Goal: Task Accomplishment & Management: Manage account settings

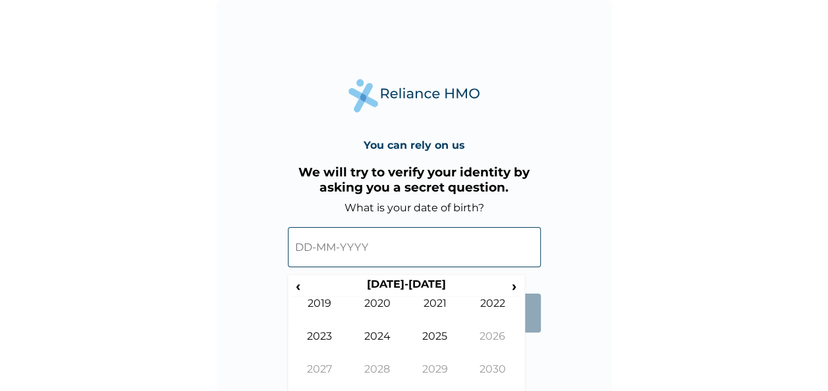
click at [309, 251] on input "text" at bounding box center [414, 247] width 253 height 40
click at [317, 287] on th "[DATE]-[DATE]" at bounding box center [406, 287] width 202 height 18
click at [307, 287] on th "[DATE]-[DATE]" at bounding box center [406, 287] width 202 height 18
click at [399, 288] on th "[DATE]-[DATE]" at bounding box center [406, 287] width 202 height 18
click at [295, 288] on span "‹" at bounding box center [298, 286] width 14 height 16
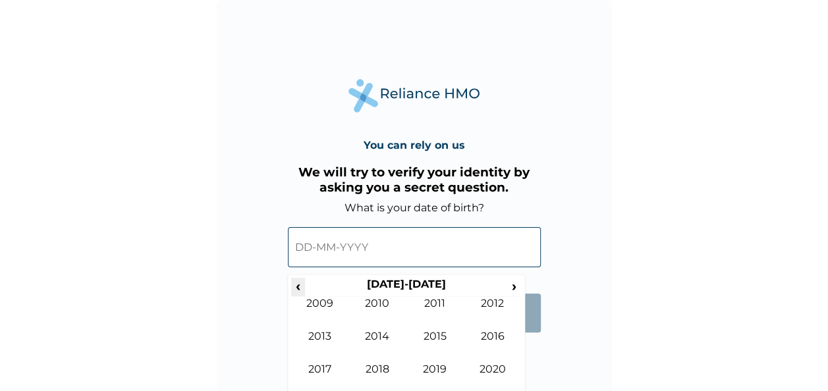
click at [295, 288] on span "‹" at bounding box center [298, 286] width 14 height 16
click at [502, 336] on td "1986" at bounding box center [492, 346] width 58 height 33
click at [380, 337] on td "Jun" at bounding box center [377, 346] width 58 height 33
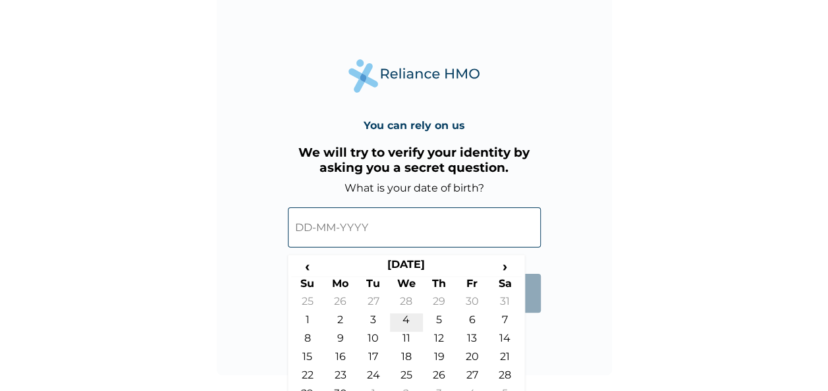
scroll to position [38, 0]
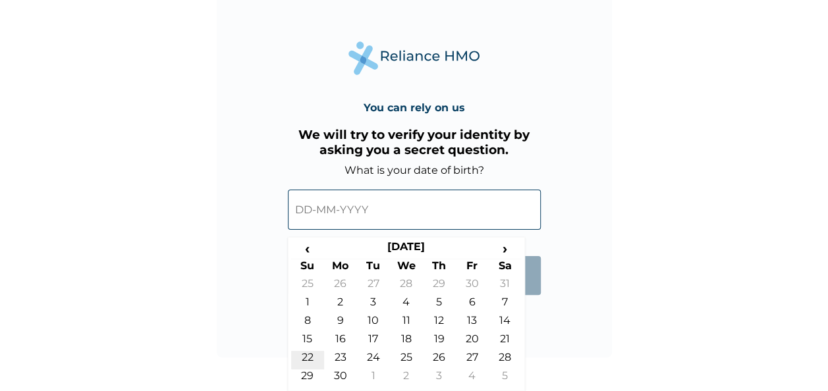
click at [317, 353] on td "22" at bounding box center [307, 360] width 33 height 18
type input "[DATE]"
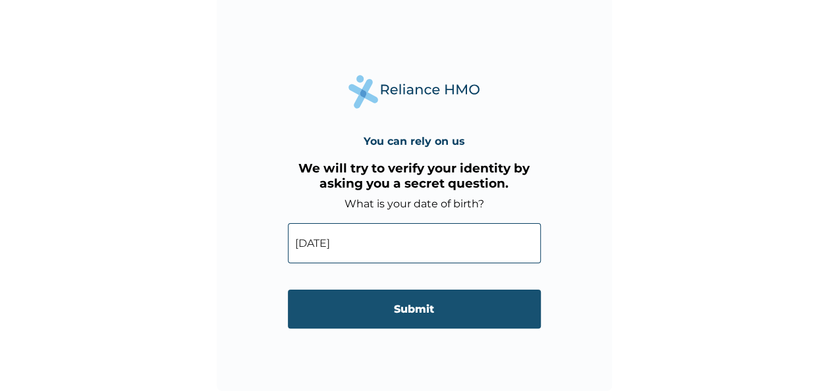
click at [409, 305] on input "Submit" at bounding box center [414, 309] width 253 height 39
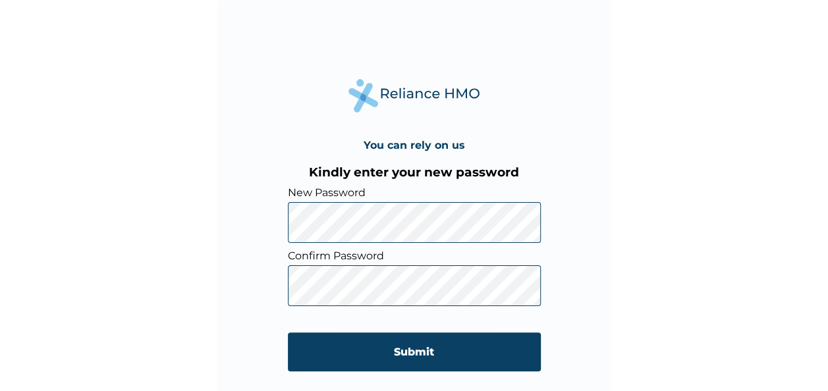
click at [273, 232] on div "You can rely on us Kindly enter your new password New Password Confirm Password…" at bounding box center [414, 197] width 395 height 395
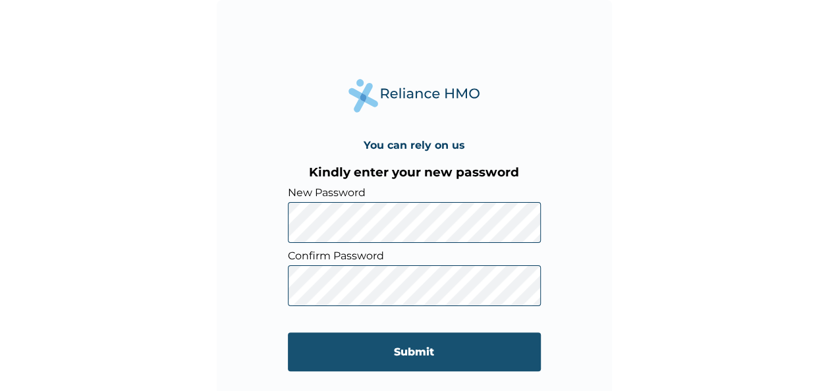
click at [411, 346] on input "Submit" at bounding box center [414, 351] width 253 height 39
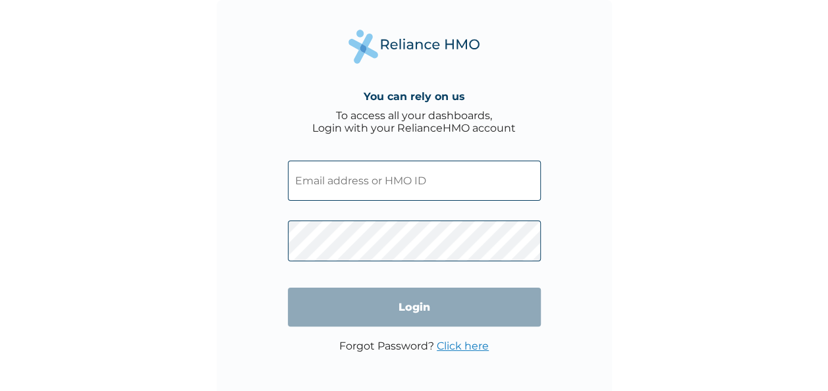
click at [351, 180] on input "text" at bounding box center [414, 181] width 253 height 40
type input "[EMAIL_ADDRESS][DOMAIN_NAME]"
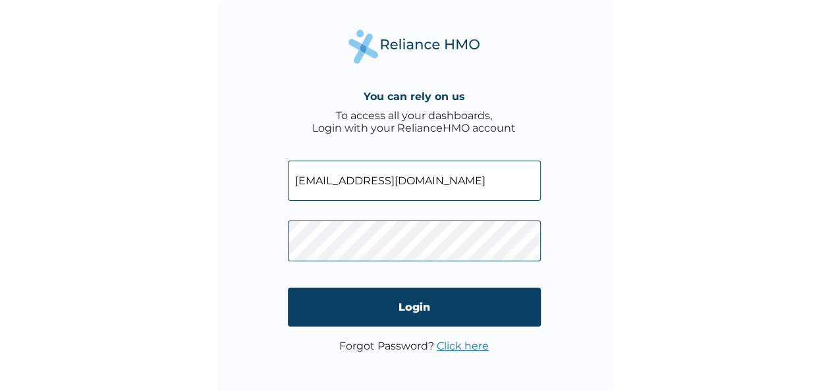
click at [410, 309] on input "Login" at bounding box center [414, 307] width 253 height 39
